Goal: Task Accomplishment & Management: Use online tool/utility

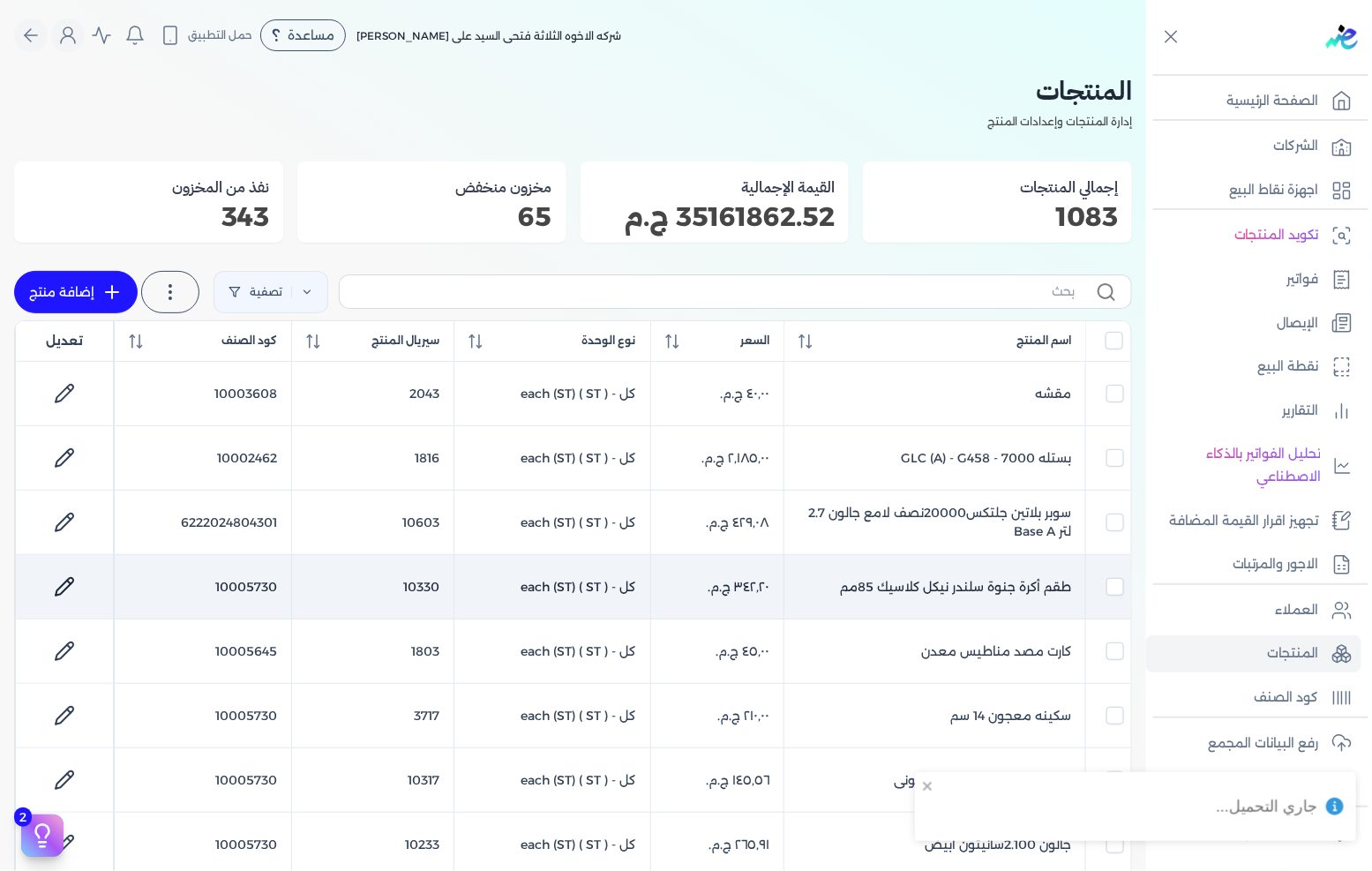
scroll to position [75, 0]
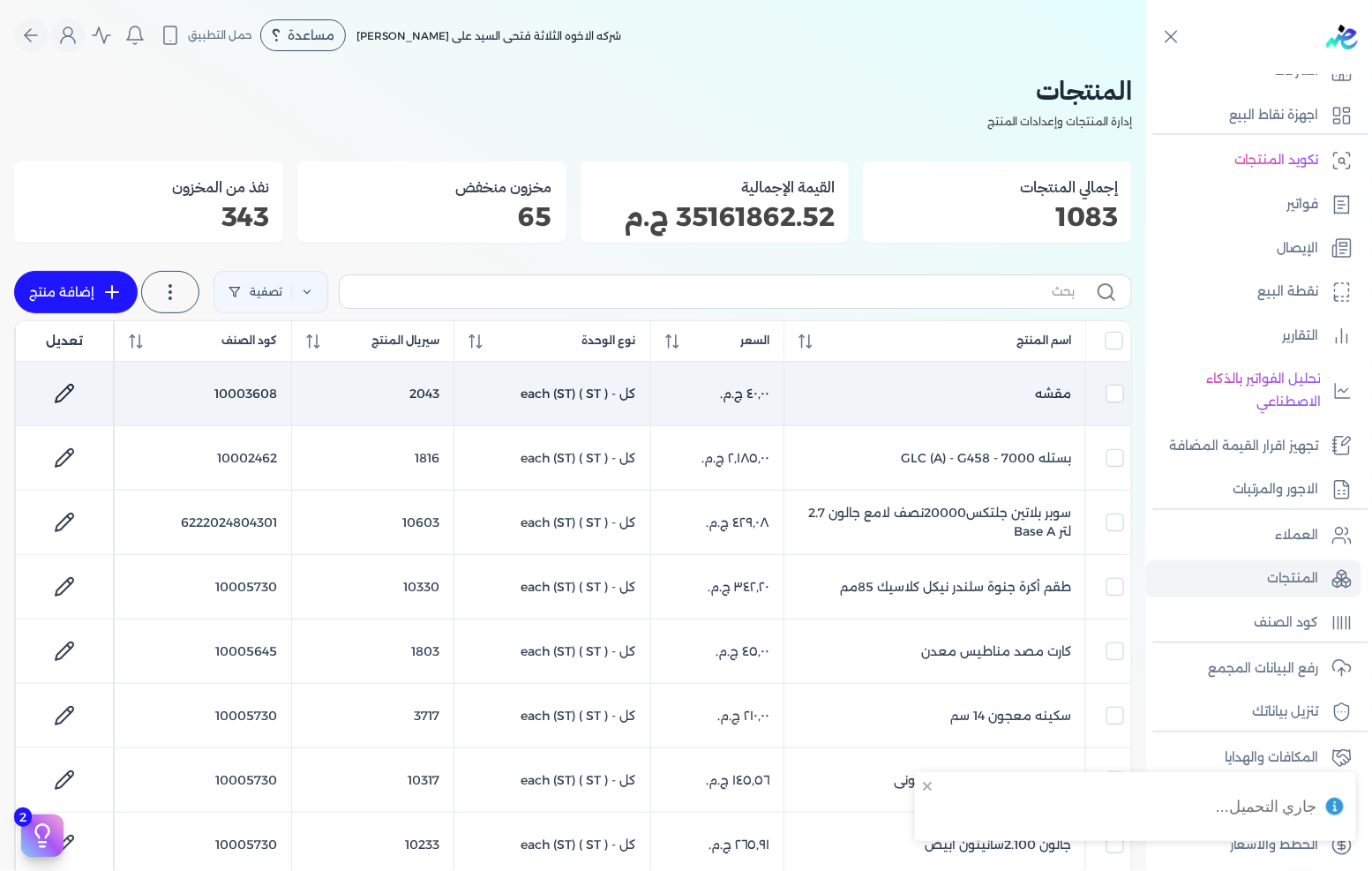
click at [990, 396] on td "مقشه" at bounding box center [935, 394] width 302 height 64
checkbox input "true"
checkbox input "false"
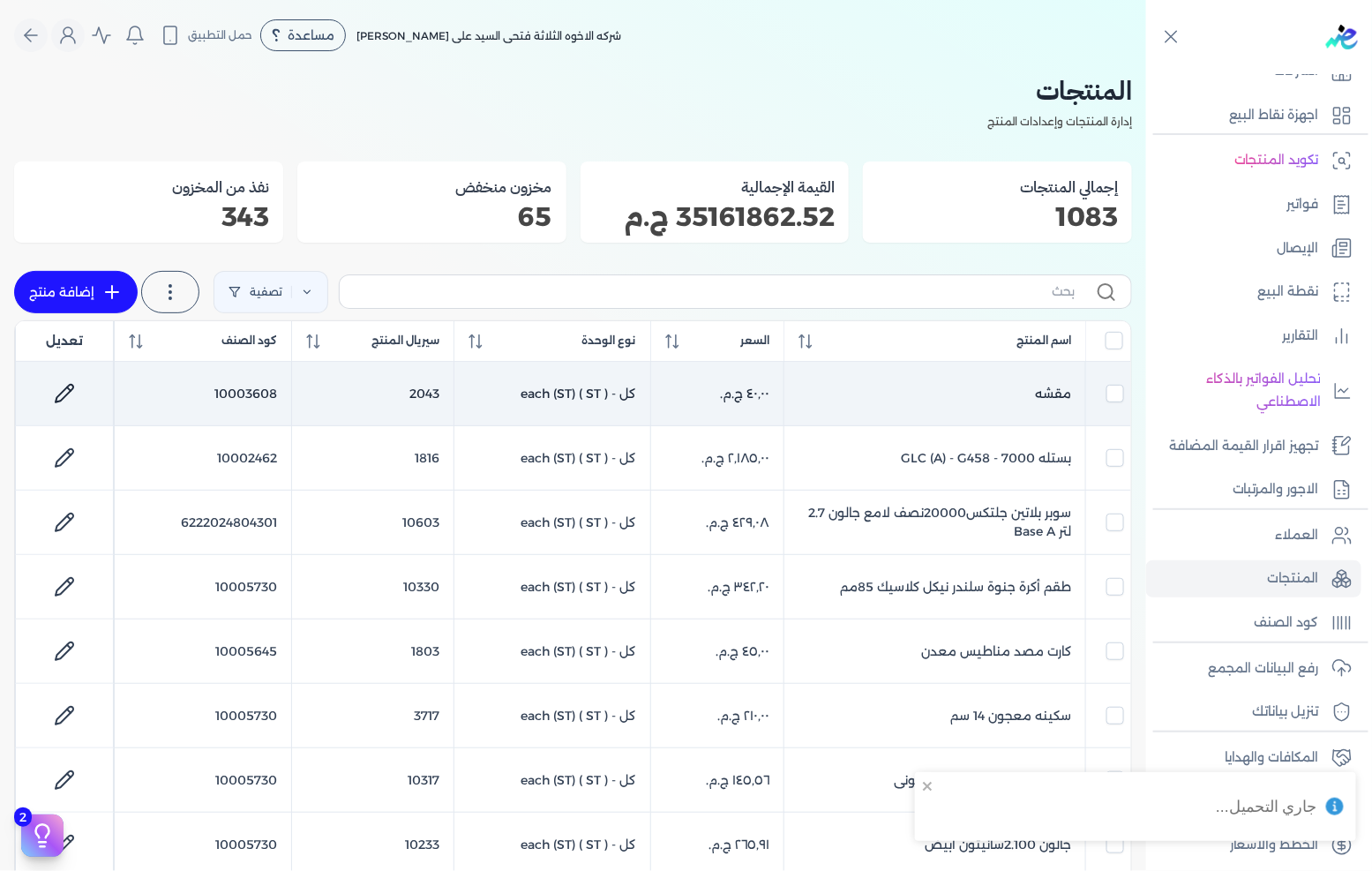
checkbox input "false"
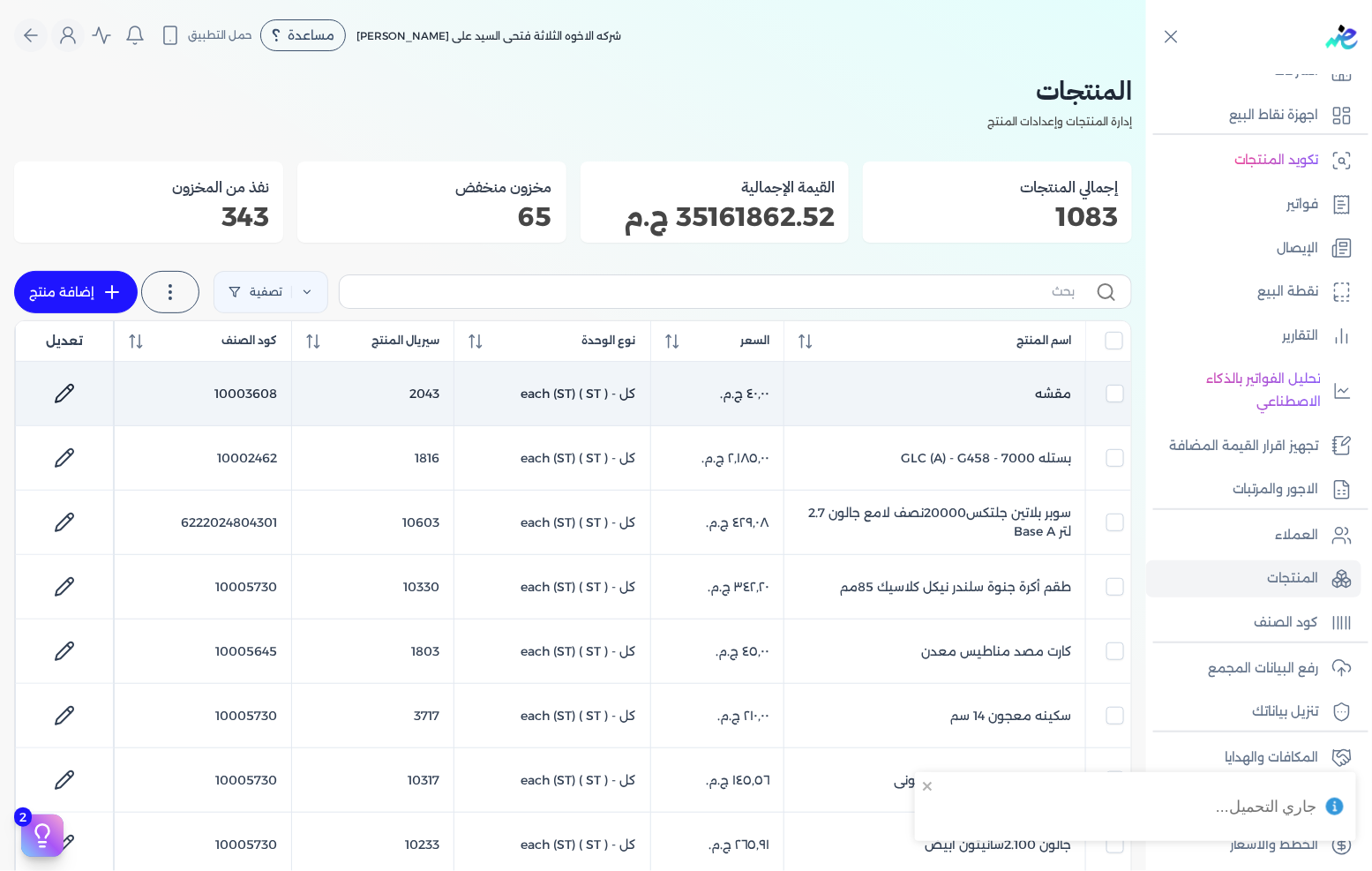
checkbox input "false"
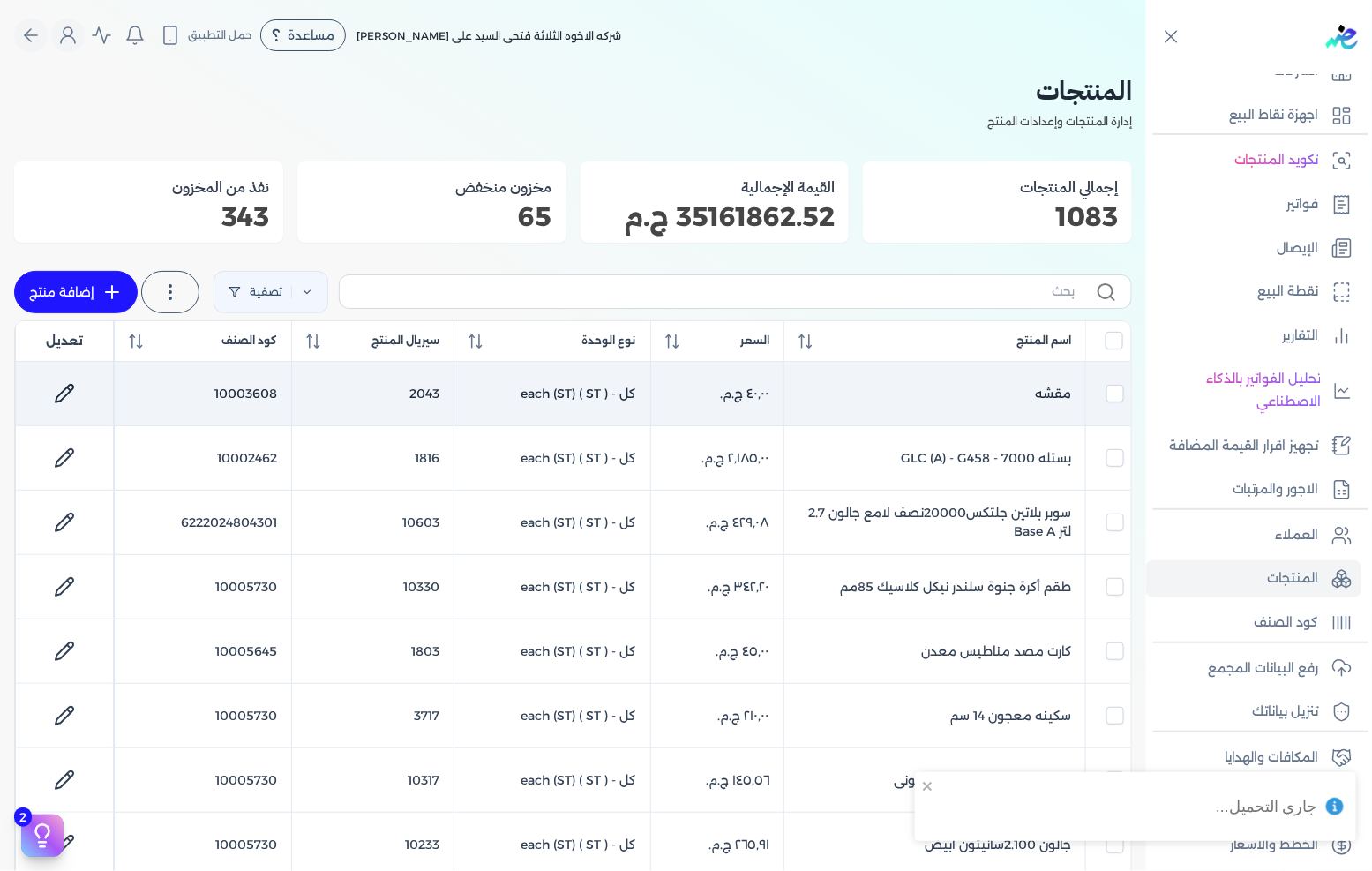
checkbox input "false"
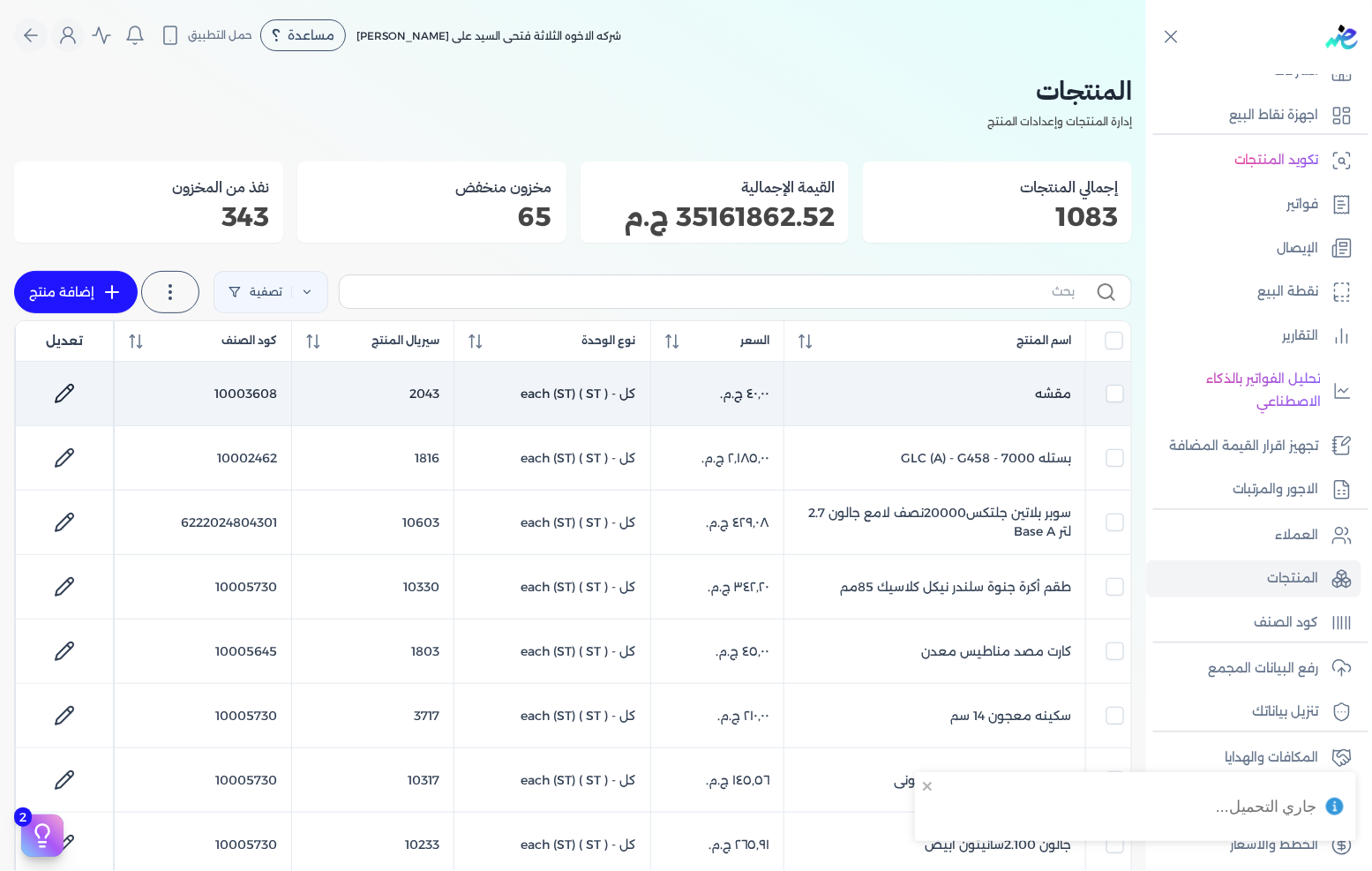
checkbox input "false"
click at [64, 390] on icon at bounding box center [65, 394] width 21 height 21
select select "GS1"
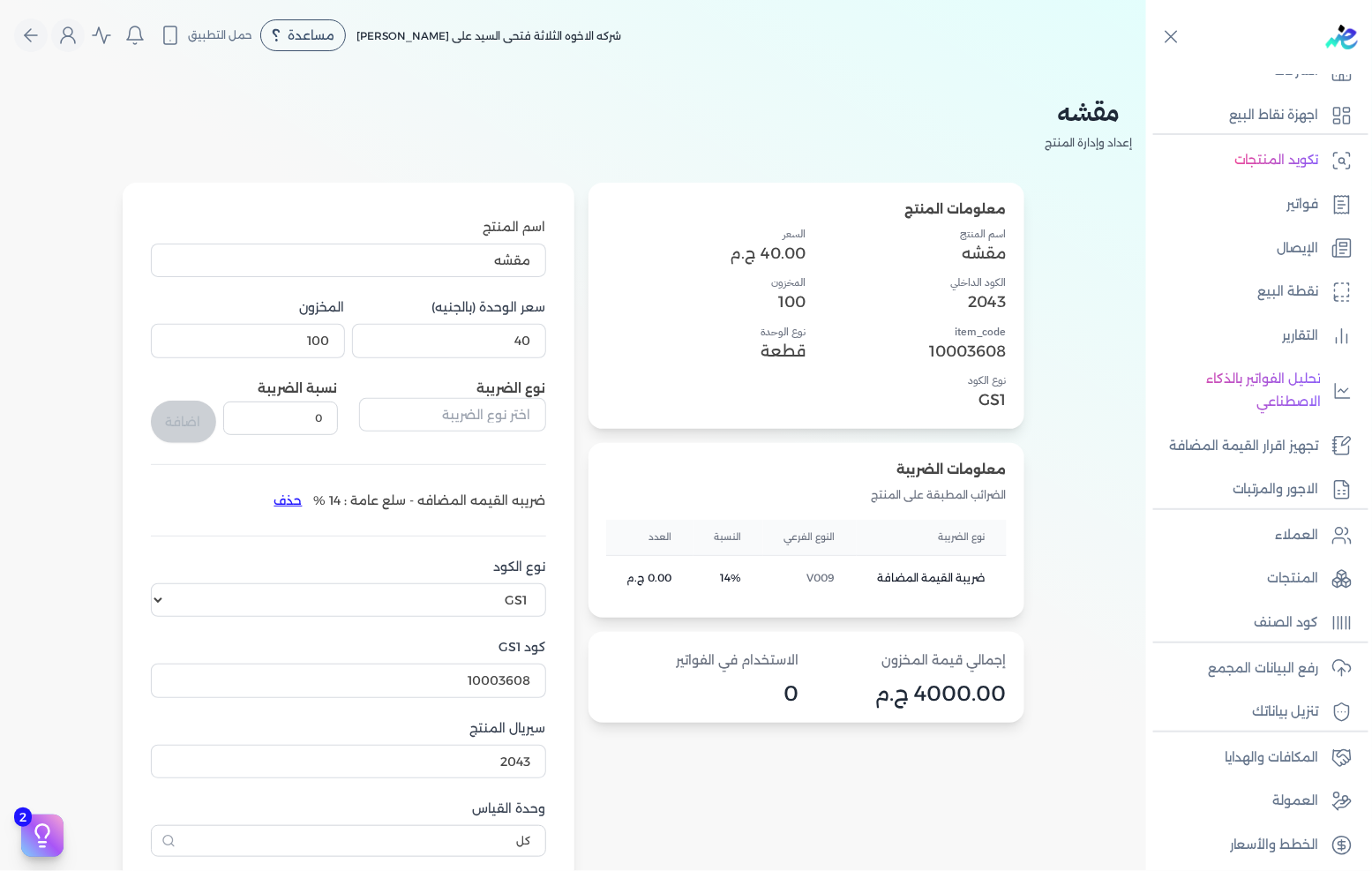
drag, startPoint x: 547, startPoint y: 499, endPoint x: 282, endPoint y: 505, distance: 265.1
click at [282, 505] on li "ضريبه القيمه المضافه - سلع عامة : 14 % حذف" at bounding box center [404, 500] width 283 height 28
click at [1294, 580] on p "المنتجات" at bounding box center [1293, 579] width 51 height 23
